Goal: Task Accomplishment & Management: Manage account settings

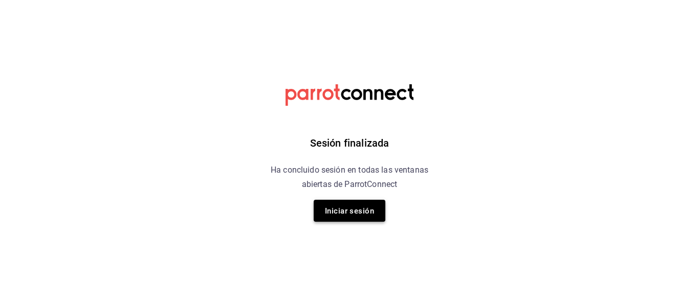
click at [353, 205] on font "Iniciar sesión" at bounding box center [349, 211] width 49 height 14
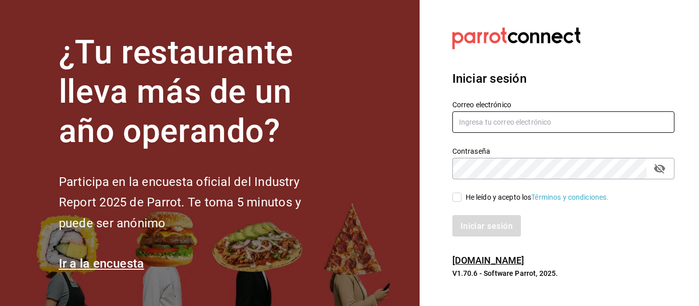
type input "[EMAIL_ADDRESS][DOMAIN_NAME]"
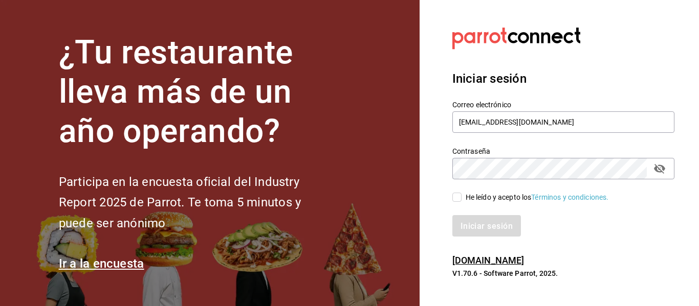
click at [455, 198] on input "He leído y acepto los Términos y condiciones." at bounding box center [456, 197] width 9 height 9
checkbox input "true"
click at [474, 219] on button "Iniciar sesión" at bounding box center [487, 225] width 70 height 21
